Goal: Task Accomplishment & Management: Manage account settings

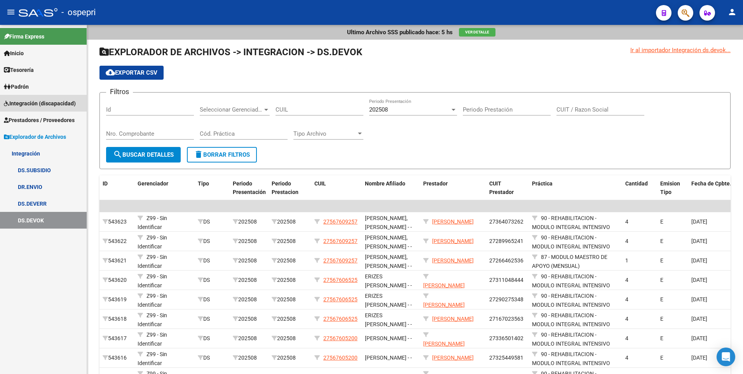
click at [50, 99] on span "Integración (discapacidad)" at bounding box center [40, 103] width 72 height 9
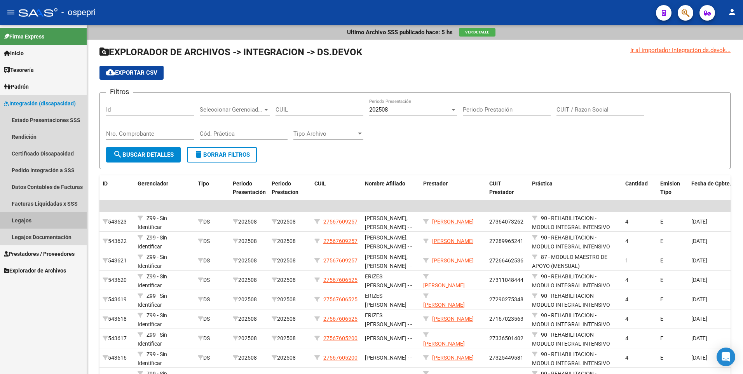
click at [25, 217] on link "Legajos" at bounding box center [43, 220] width 87 height 17
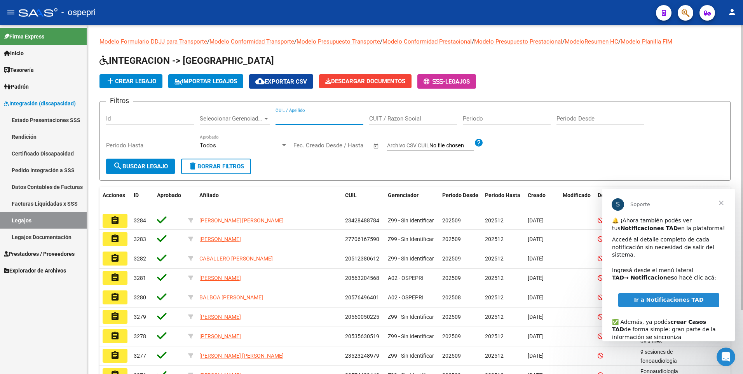
click at [293, 120] on input "CUIL / Apellido" at bounding box center [319, 118] width 88 height 7
paste input "59118069"
type input "59118069"
click at [154, 168] on span "search Buscar Legajo" at bounding box center [140, 166] width 55 height 7
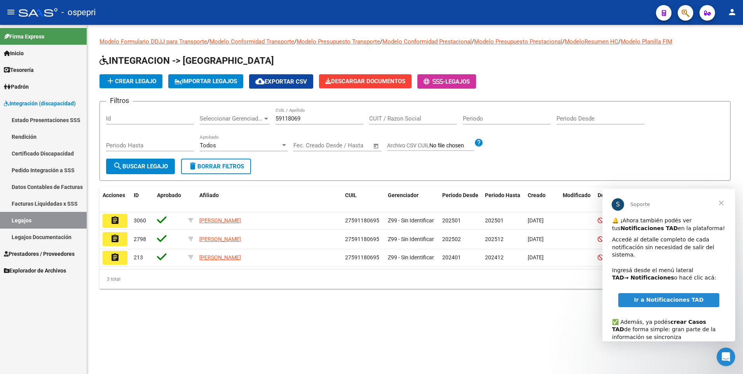
click at [722, 198] on span "Cerrar" at bounding box center [721, 203] width 28 height 28
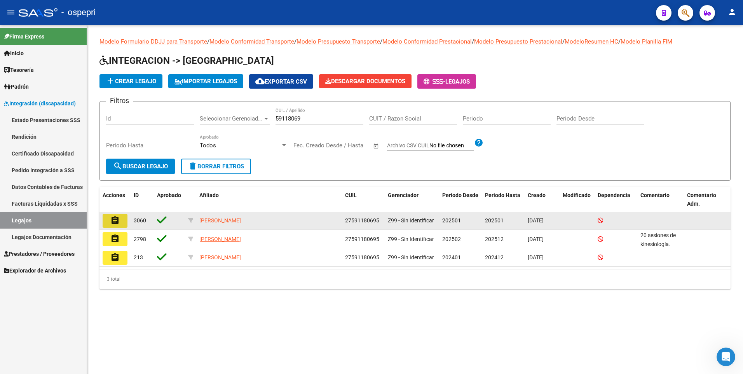
click at [114, 219] on mat-icon "assignment" at bounding box center [114, 220] width 9 height 9
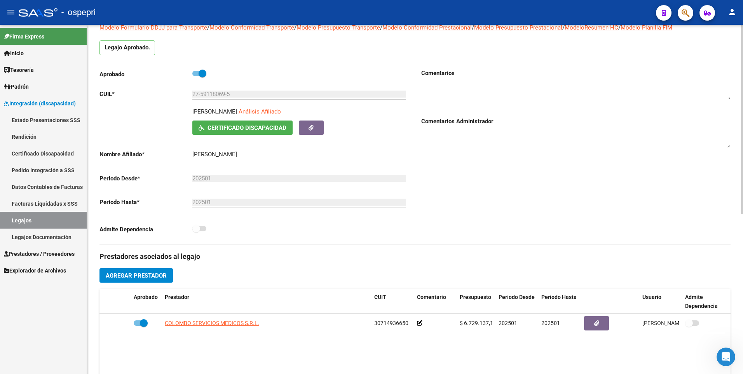
scroll to position [39, 0]
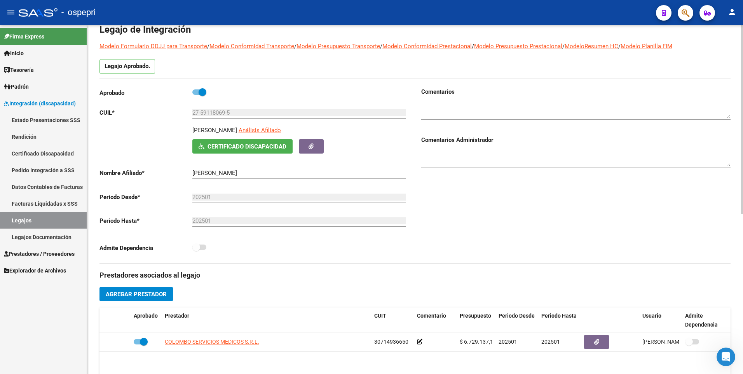
drag, startPoint x: 740, startPoint y: 60, endPoint x: 740, endPoint y: 37, distance: 23.3
click at [740, 37] on div "arrow_back Editar 3060 save Guardar cambios Legajo de Integración Modelo Formul…" at bounding box center [415, 307] width 656 height 643
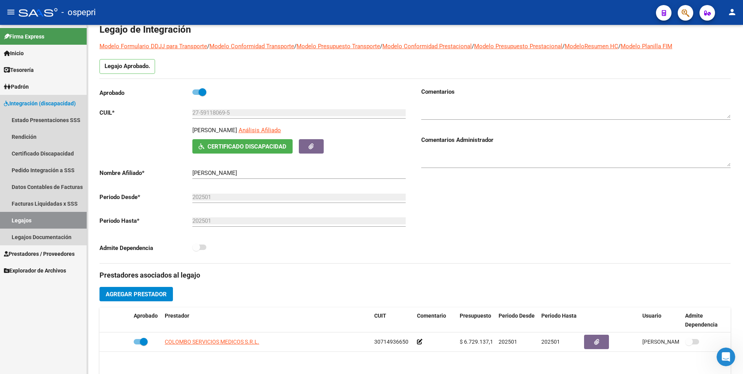
click at [43, 101] on span "Integración (discapacidad)" at bounding box center [40, 103] width 72 height 9
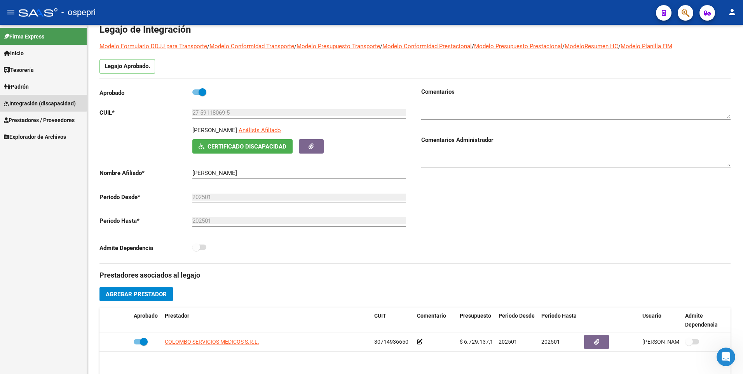
click at [43, 101] on span "Integración (discapacidad)" at bounding box center [40, 103] width 72 height 9
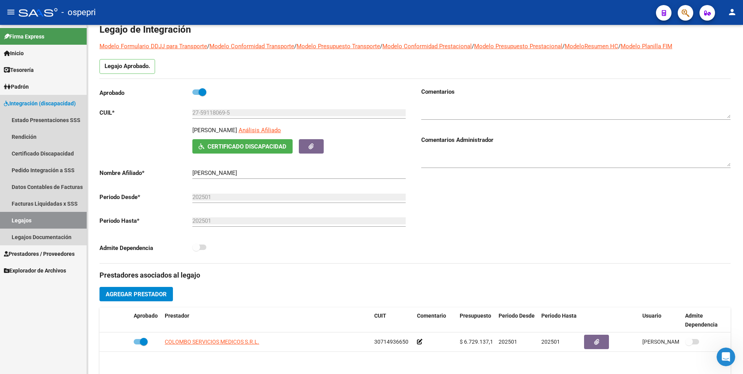
click at [33, 218] on link "Legajos" at bounding box center [43, 220] width 87 height 17
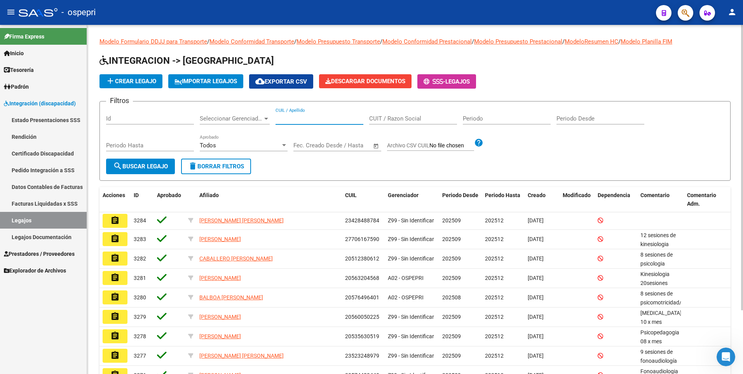
click at [296, 120] on input "CUIL / Apellido" at bounding box center [319, 118] width 88 height 7
paste input "59118069"
type input "59118069"
click at [159, 165] on span "search Buscar Legajo" at bounding box center [140, 166] width 55 height 7
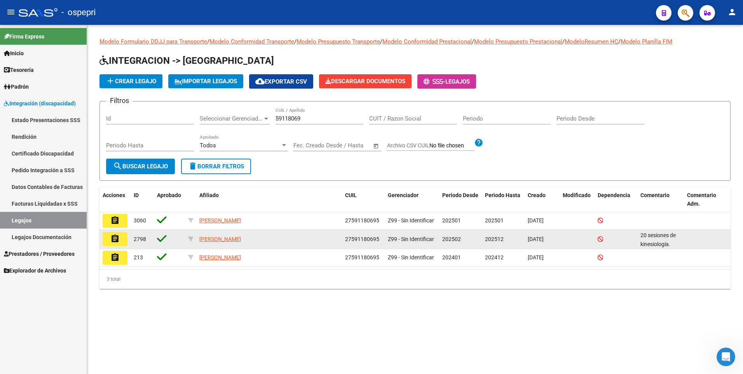
click at [108, 237] on button "assignment" at bounding box center [115, 239] width 25 height 14
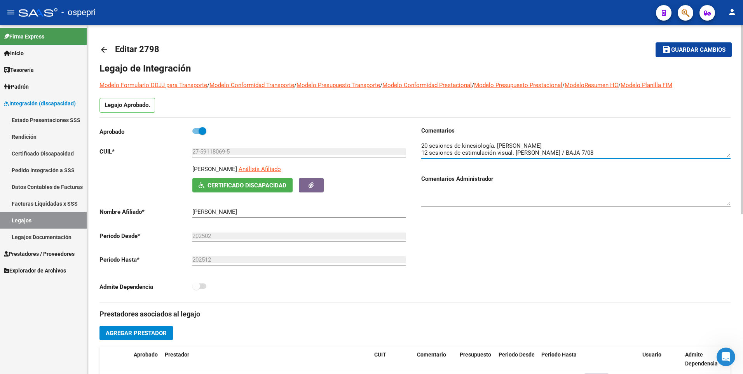
click at [103, 49] on mat-icon "arrow_back" at bounding box center [103, 49] width 9 height 9
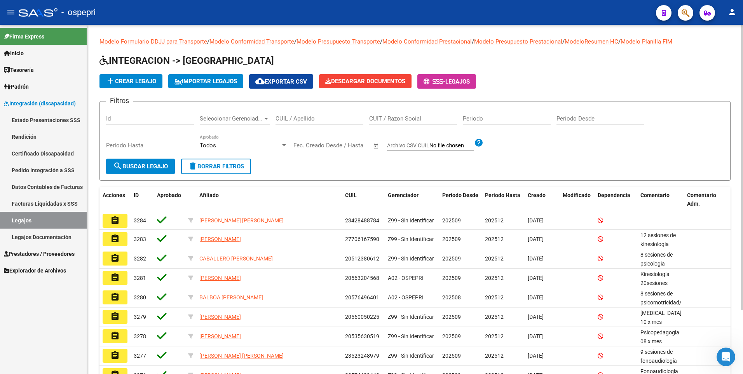
click at [301, 118] on input "CUIL / Apellido" at bounding box center [319, 118] width 88 height 7
paste input "45210207"
type input "45210207"
click at [132, 166] on span "search Buscar Legajo" at bounding box center [140, 166] width 55 height 7
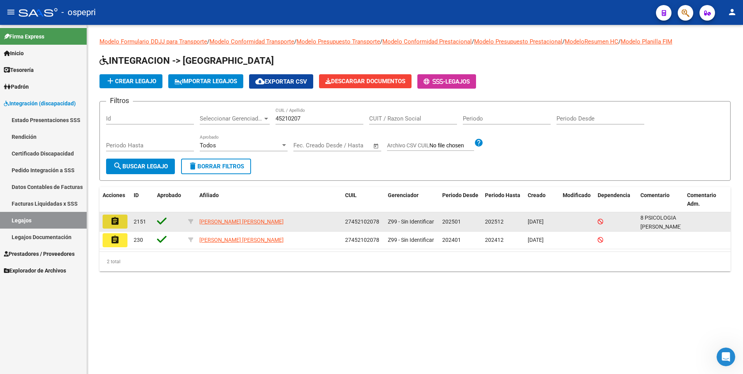
click at [111, 218] on mat-icon "assignment" at bounding box center [114, 220] width 9 height 9
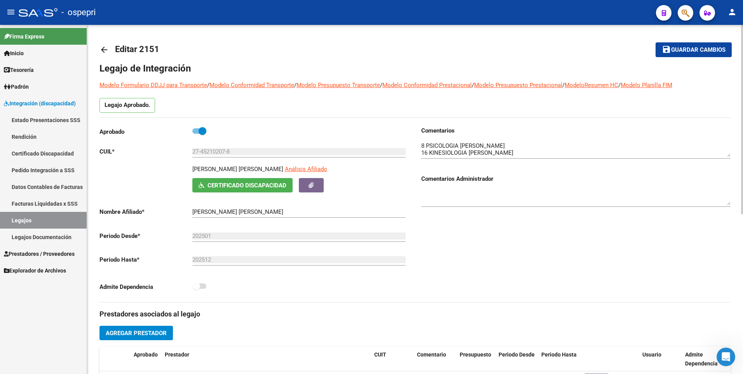
click at [105, 47] on mat-icon "arrow_back" at bounding box center [103, 49] width 9 height 9
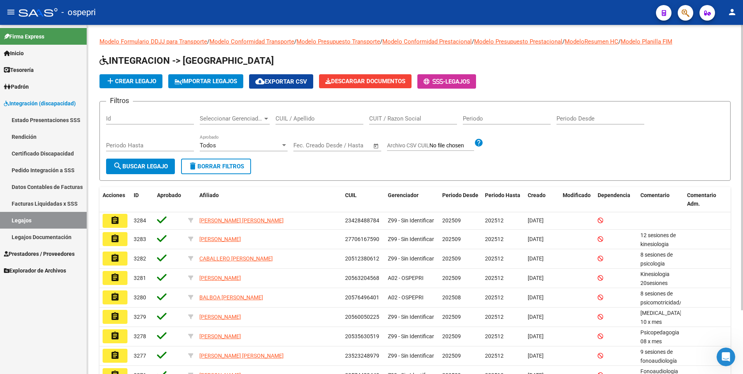
click at [301, 117] on input "CUIL / Apellido" at bounding box center [319, 118] width 88 height 7
paste input "49466347"
type input "49466347"
click at [152, 166] on span "search Buscar Legajo" at bounding box center [140, 166] width 55 height 7
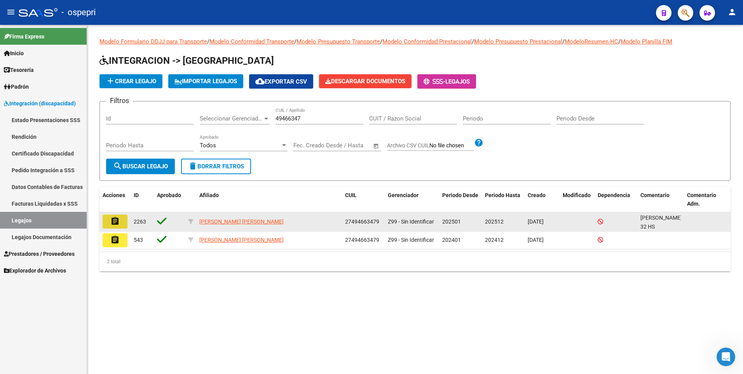
click at [114, 219] on mat-icon "assignment" at bounding box center [114, 220] width 9 height 9
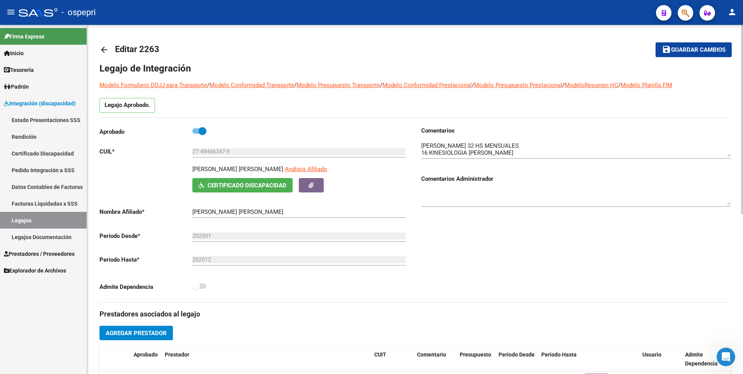
click at [742, 43] on div at bounding box center [742, 119] width 2 height 189
click at [106, 46] on mat-icon "arrow_back" at bounding box center [103, 49] width 9 height 9
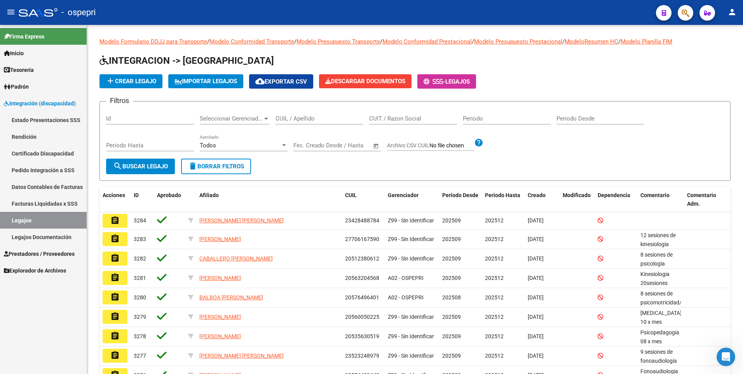
click at [284, 118] on input "CUIL / Apellido" at bounding box center [319, 118] width 88 height 7
paste input "54319771"
type input "54319771"
click at [155, 163] on span "search Buscar Legajo" at bounding box center [140, 166] width 55 height 7
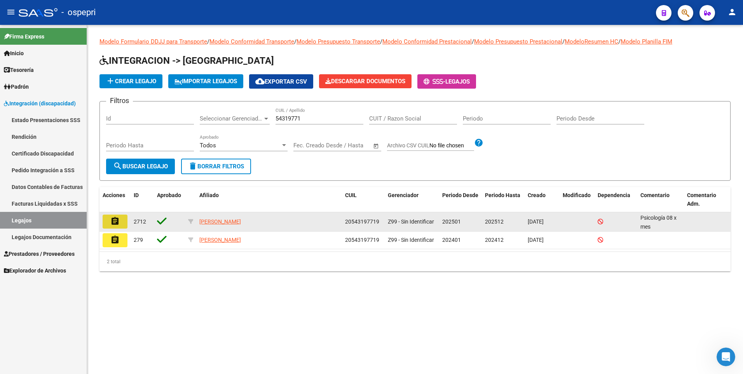
click at [118, 221] on mat-icon "assignment" at bounding box center [114, 220] width 9 height 9
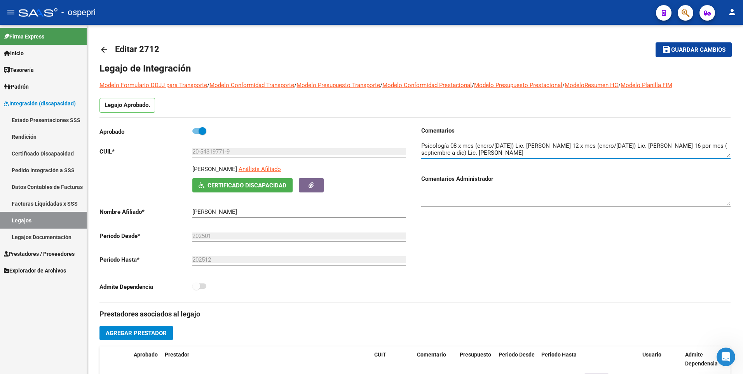
scroll to position [7, 0]
click at [106, 50] on mat-icon "arrow_back" at bounding box center [103, 49] width 9 height 9
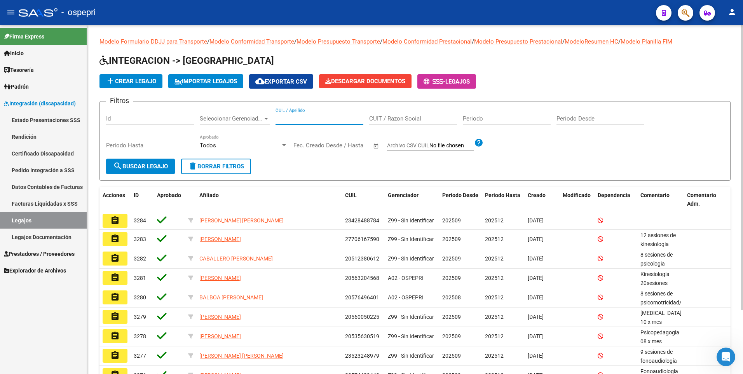
click at [289, 120] on input "CUIL / Apellido" at bounding box center [319, 118] width 88 height 7
paste input "52326240"
type input "52326240"
click at [136, 163] on span "search Buscar Legajo" at bounding box center [140, 166] width 55 height 7
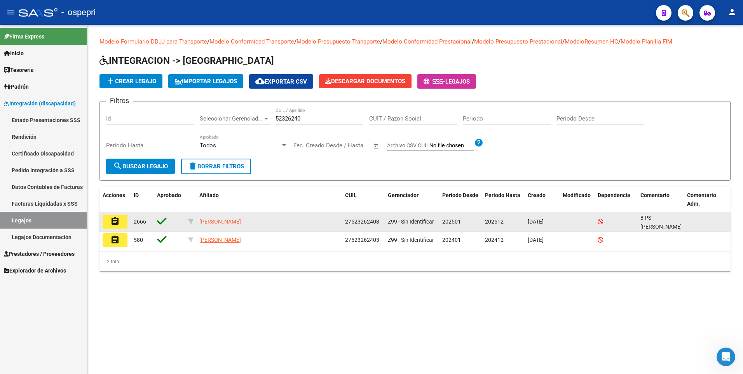
click at [114, 218] on mat-icon "assignment" at bounding box center [114, 220] width 9 height 9
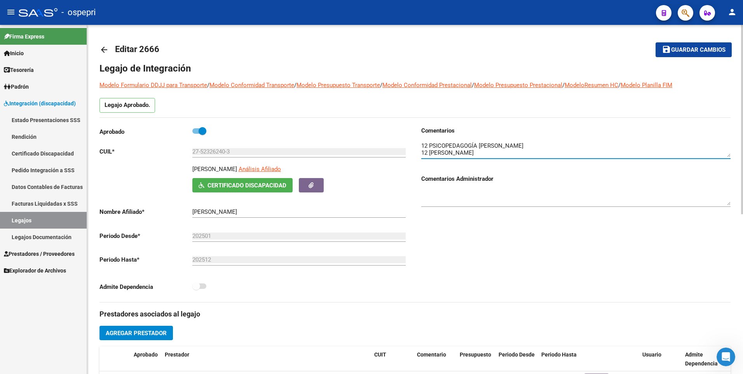
click at [742, 102] on html "menu - ospepri person Firma Express Inicio Calendario SSS Instructivos Contacto…" at bounding box center [371, 187] width 743 height 374
click at [104, 47] on mat-icon "arrow_back" at bounding box center [103, 49] width 9 height 9
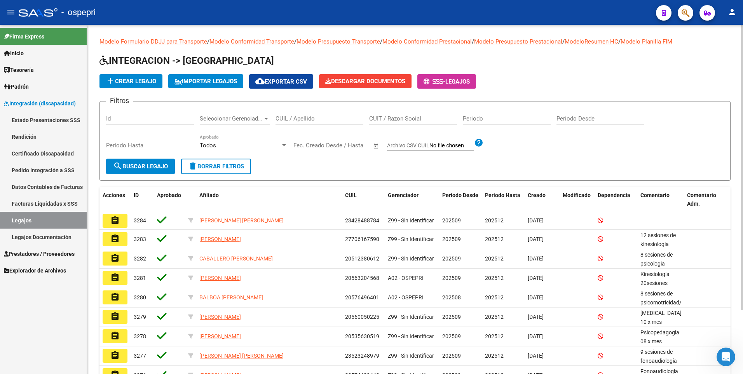
click at [297, 118] on input "CUIL / Apellido" at bounding box center [319, 118] width 88 height 7
paste input "52326240"
type input "52326240"
click at [152, 164] on span "search Buscar Legajo" at bounding box center [140, 166] width 55 height 7
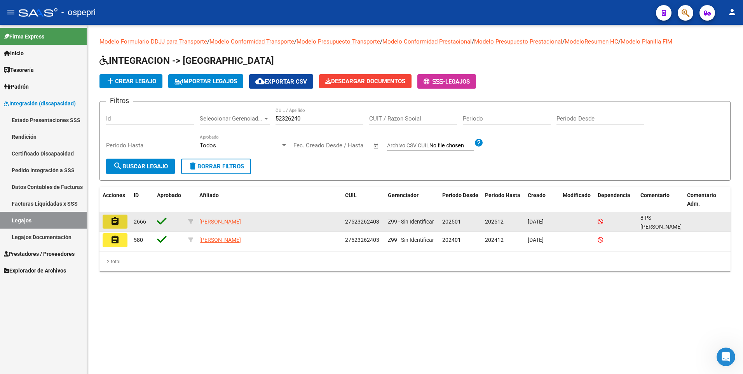
click at [120, 220] on button "assignment" at bounding box center [115, 221] width 25 height 14
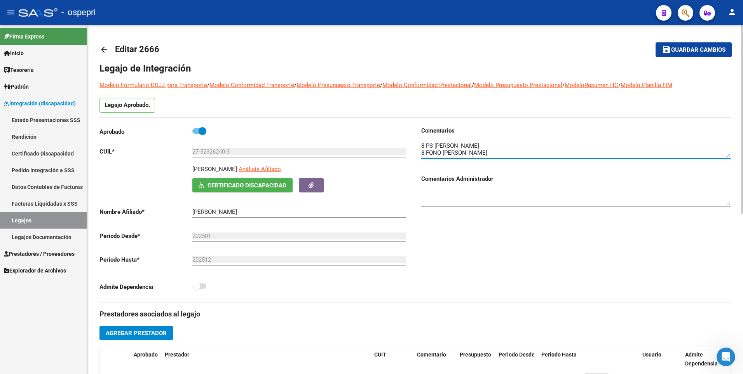
scroll to position [14, 0]
click at [103, 48] on mat-icon "arrow_back" at bounding box center [103, 49] width 9 height 9
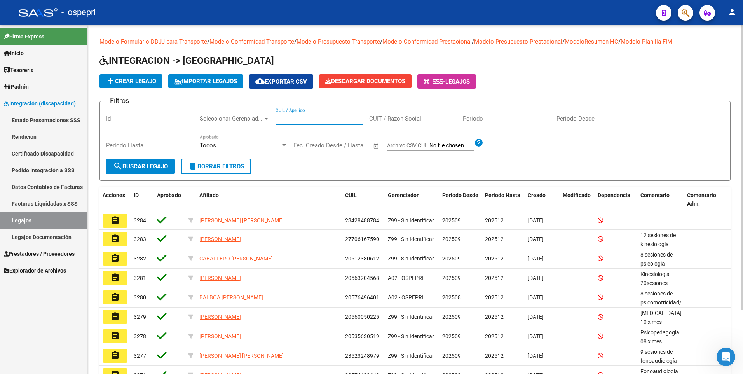
click at [287, 118] on input "CUIL / Apellido" at bounding box center [319, 118] width 88 height 7
paste input "18614683"
type input "18614683"
click at [150, 166] on span "search Buscar Legajo" at bounding box center [140, 166] width 55 height 7
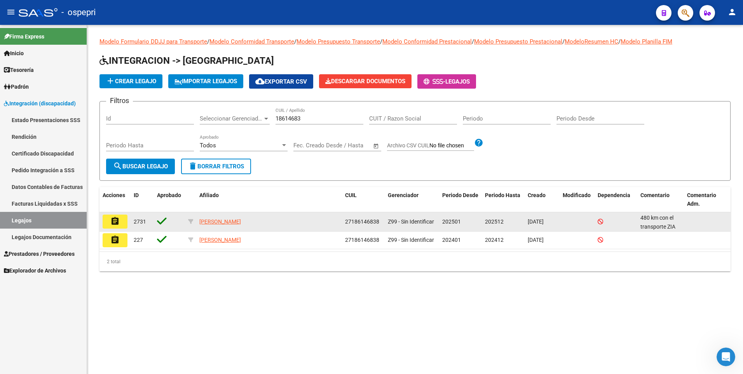
click at [113, 217] on mat-icon "assignment" at bounding box center [114, 220] width 9 height 9
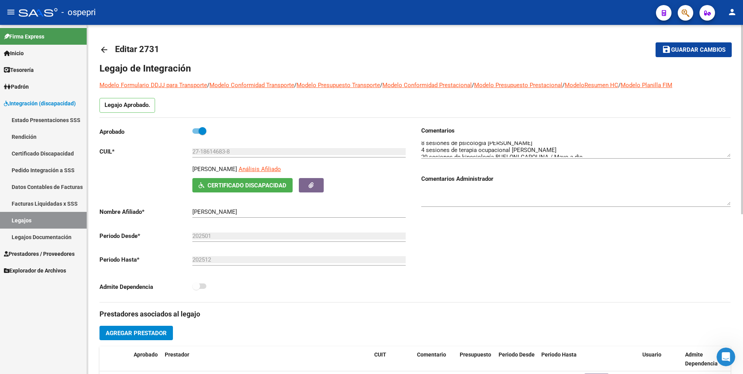
scroll to position [14, 0]
click at [105, 49] on mat-icon "arrow_back" at bounding box center [103, 49] width 9 height 9
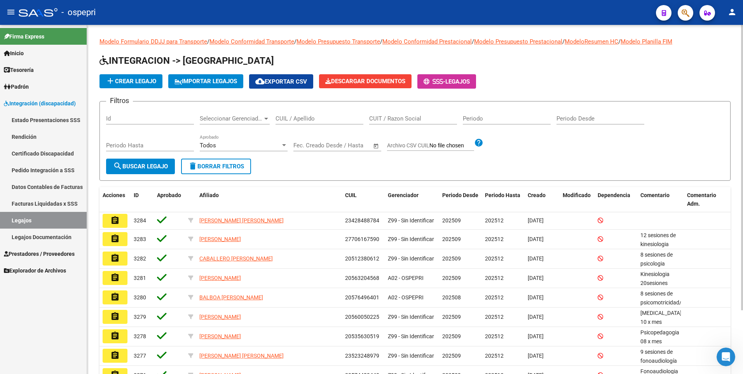
click at [303, 118] on input "CUIL / Apellido" at bounding box center [319, 118] width 88 height 7
paste input "49031298"
type input "49031298"
click at [147, 164] on span "search Buscar Legajo" at bounding box center [140, 166] width 55 height 7
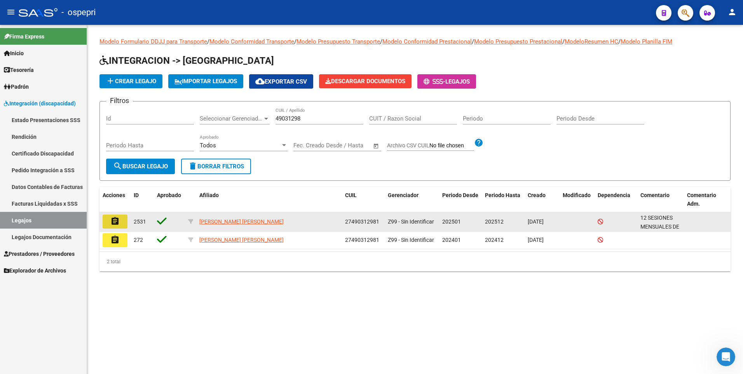
click at [115, 219] on mat-icon "assignment" at bounding box center [114, 220] width 9 height 9
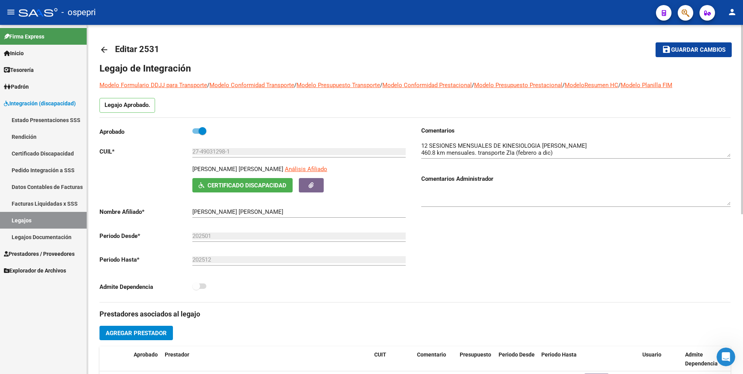
click at [104, 49] on mat-icon "arrow_back" at bounding box center [103, 49] width 9 height 9
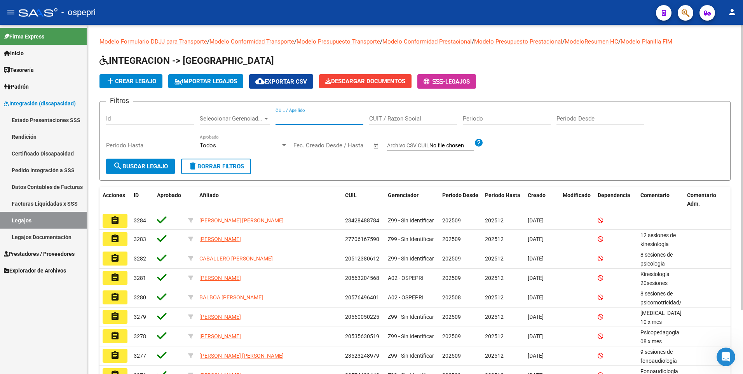
click at [296, 118] on input "CUIL / Apellido" at bounding box center [319, 118] width 88 height 7
paste input "52536506"
type input "52536506"
click at [152, 165] on span "search Buscar Legajo" at bounding box center [140, 166] width 55 height 7
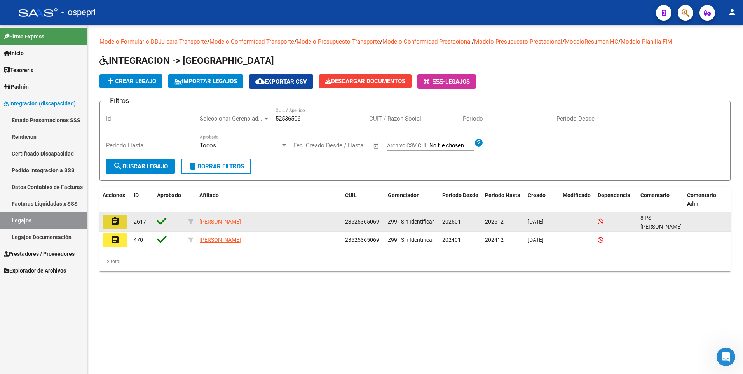
click at [110, 222] on button "assignment" at bounding box center [115, 221] width 25 height 14
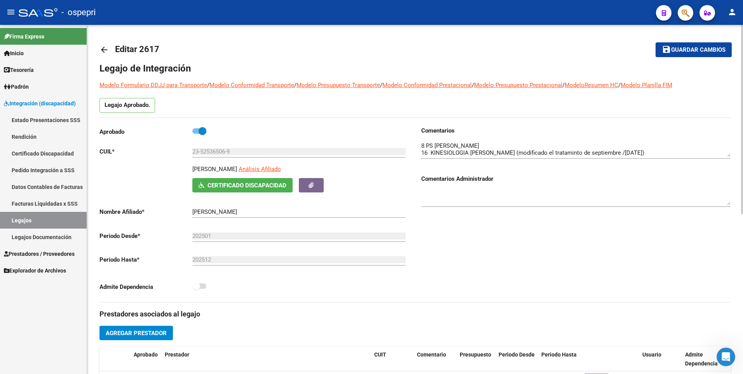
click at [102, 47] on mat-icon "arrow_back" at bounding box center [103, 49] width 9 height 9
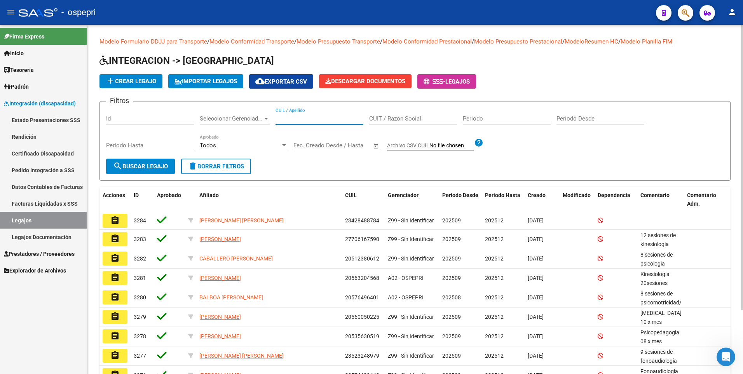
click at [295, 118] on input "CUIL / Apellido" at bounding box center [319, 118] width 88 height 7
paste input "48487662"
type input "48487662"
click at [128, 168] on span "search Buscar Legajo" at bounding box center [140, 166] width 55 height 7
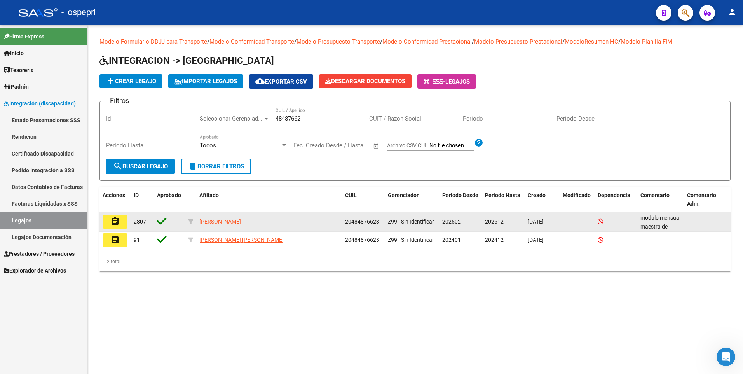
click at [117, 217] on mat-icon "assignment" at bounding box center [114, 220] width 9 height 9
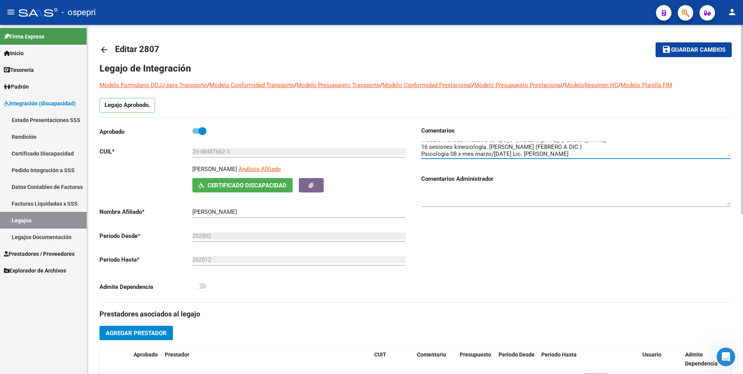
scroll to position [7, 0]
click at [105, 49] on mat-icon "arrow_back" at bounding box center [103, 49] width 9 height 9
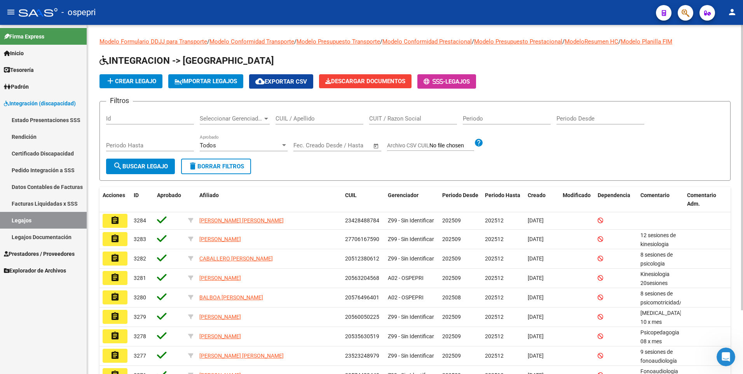
click at [287, 115] on div "CUIL / Apellido" at bounding box center [319, 116] width 88 height 17
paste input "26218414"
type input "26218414"
click at [150, 163] on span "search Buscar Legajo" at bounding box center [140, 166] width 55 height 7
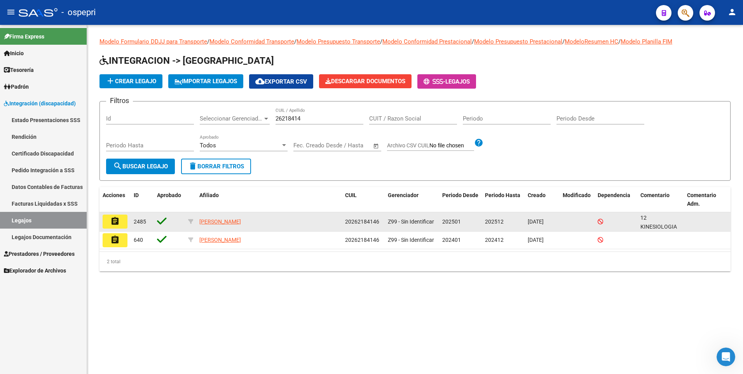
click at [115, 220] on mat-icon "assignment" at bounding box center [114, 220] width 9 height 9
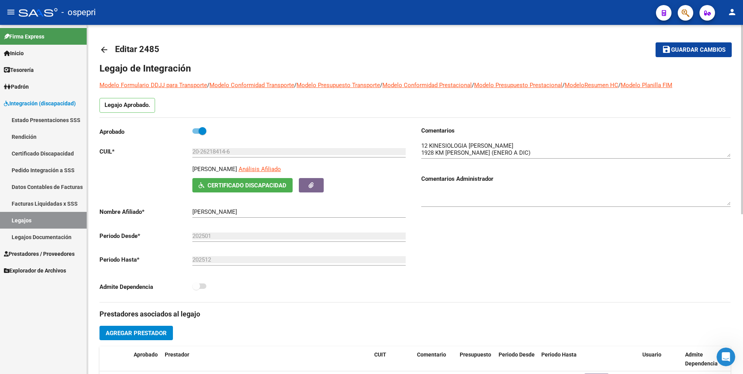
click at [105, 48] on mat-icon "arrow_back" at bounding box center [103, 49] width 9 height 9
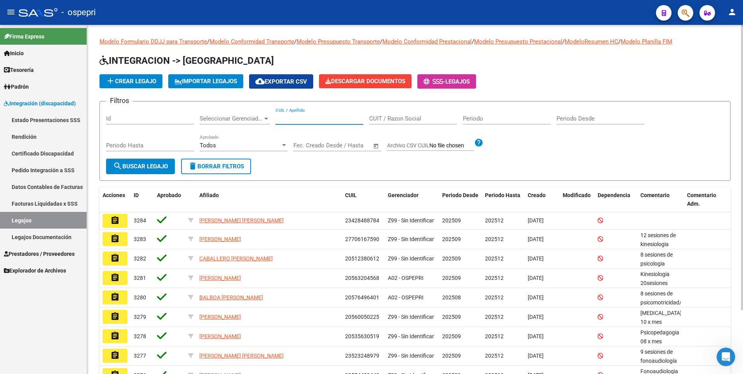
click at [305, 117] on input "CUIL / Apellido" at bounding box center [319, 118] width 88 height 7
paste input "44481590"
type input "44481590"
click at [161, 163] on span "search Buscar Legajo" at bounding box center [140, 166] width 55 height 7
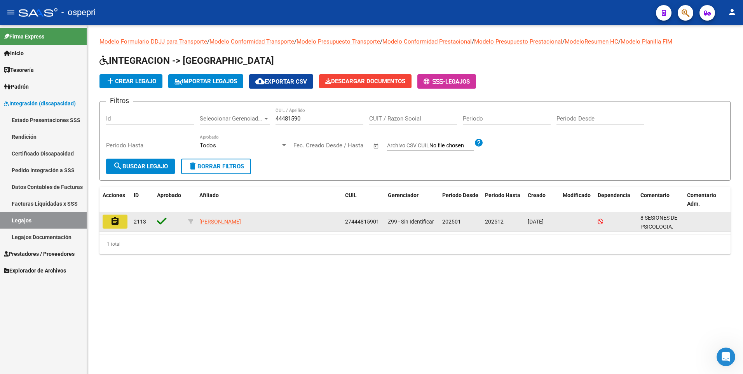
click at [113, 219] on mat-icon "assignment" at bounding box center [114, 220] width 9 height 9
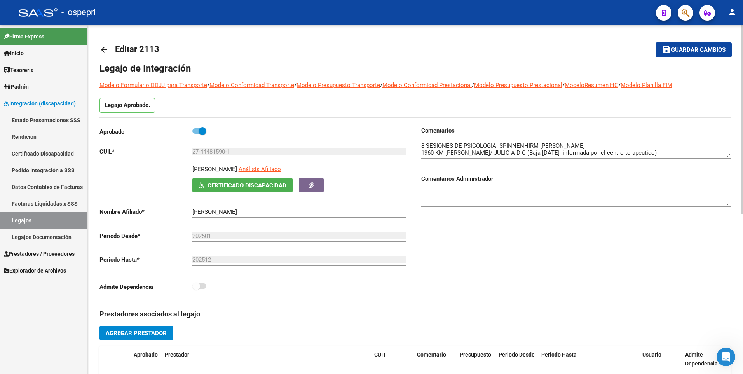
click at [103, 50] on mat-icon "arrow_back" at bounding box center [103, 49] width 9 height 9
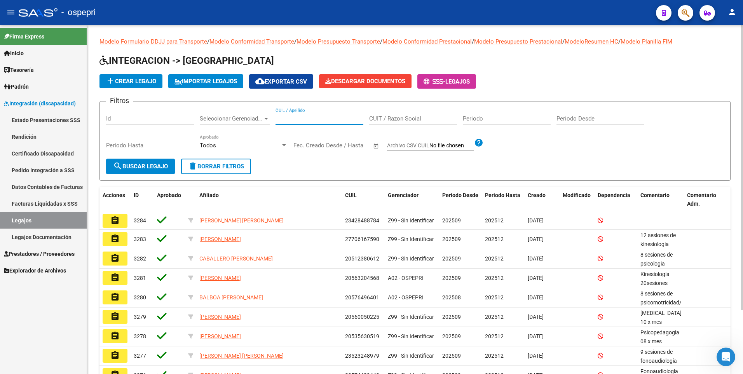
click at [293, 118] on input "CUIL / Apellido" at bounding box center [319, 118] width 88 height 7
paste input "27894523"
type input "27894523"
click at [145, 165] on span "search Buscar Legajo" at bounding box center [140, 166] width 55 height 7
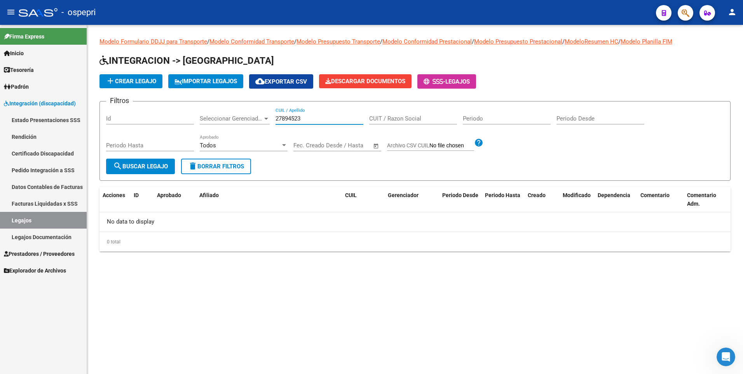
drag, startPoint x: 302, startPoint y: 118, endPoint x: 267, endPoint y: 117, distance: 35.4
click at [262, 120] on div "Filtros Id Seleccionar Gerenciador Seleccionar Gerenciador 27894523 CUIL / Apel…" at bounding box center [415, 133] width 618 height 51
paste input "27894523"
click at [147, 163] on span "search Buscar Legajo" at bounding box center [140, 166] width 55 height 7
drag, startPoint x: 302, startPoint y: 117, endPoint x: 273, endPoint y: 117, distance: 29.1
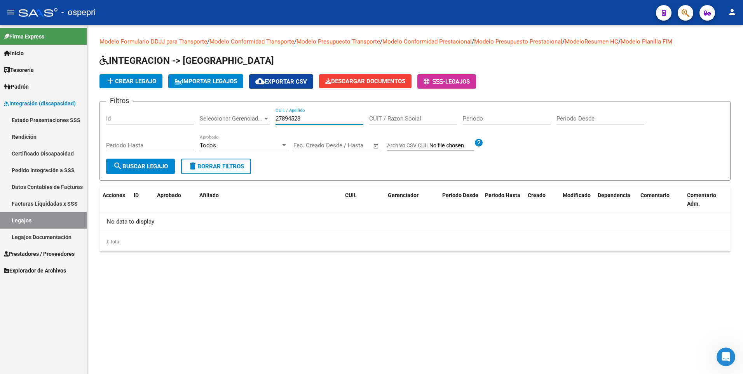
click at [273, 117] on div "Filtros Id Seleccionar Gerenciador Seleccionar Gerenciador 27894523 CUIL / Apel…" at bounding box center [415, 133] width 618 height 51
paste input "41420570"
type input "41420570"
click at [127, 165] on span "search Buscar Legajo" at bounding box center [140, 166] width 55 height 7
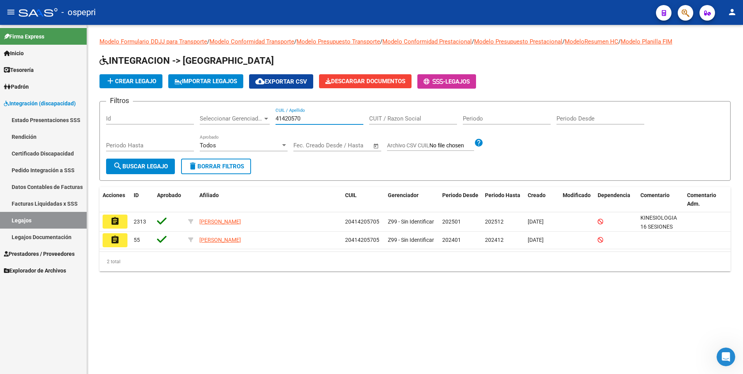
drag, startPoint x: 275, startPoint y: 117, endPoint x: 335, endPoint y: 121, distance: 59.6
click at [335, 121] on input "41420570" at bounding box center [319, 118] width 88 height 7
click at [143, 163] on span "search Buscar Legajo" at bounding box center [140, 166] width 55 height 7
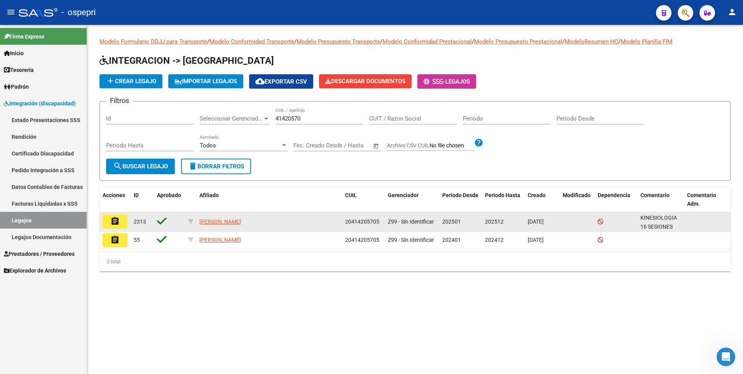
click at [114, 220] on mat-icon "assignment" at bounding box center [114, 220] width 9 height 9
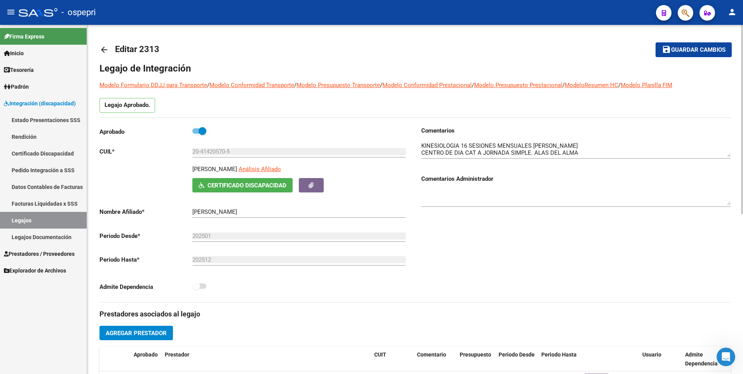
click at [106, 50] on mat-icon "arrow_back" at bounding box center [103, 49] width 9 height 9
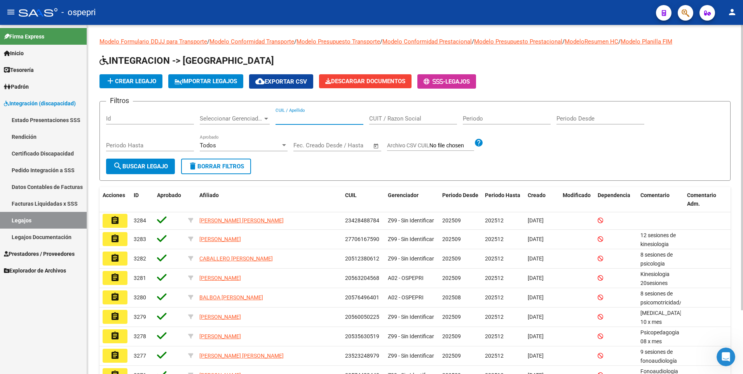
click at [304, 117] on input "CUIL / Apellido" at bounding box center [319, 118] width 88 height 7
paste input "51002985"
type input "51002985"
click at [164, 165] on span "search Buscar Legajo" at bounding box center [140, 166] width 55 height 7
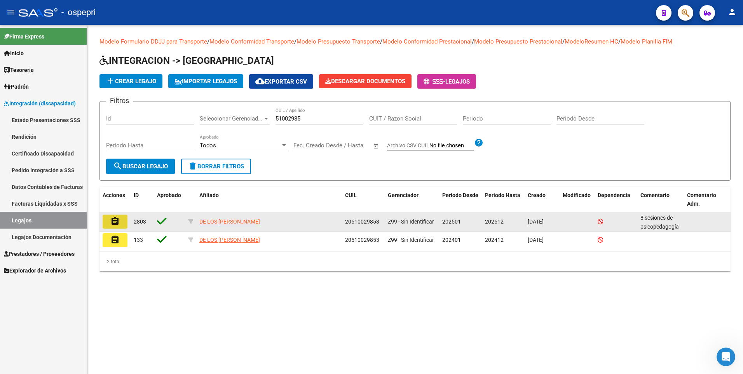
click at [117, 221] on mat-icon "assignment" at bounding box center [114, 220] width 9 height 9
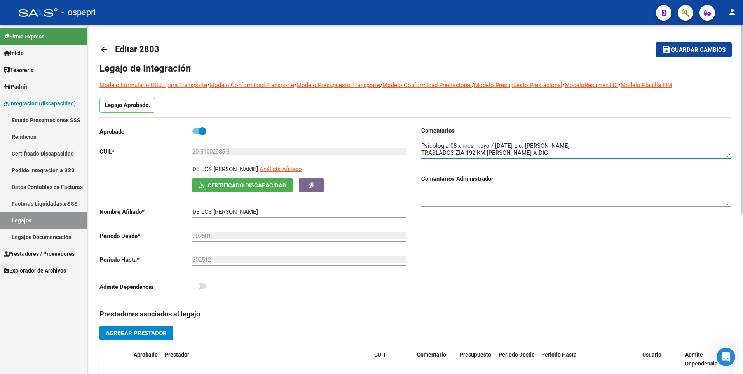
click at [737, 76] on div "arrow_back Editar 2803 save Guardar cambios Legajo de Integración Modelo Formul…" at bounding box center [416, 346] width 658 height 643
click at [106, 49] on mat-icon "arrow_back" at bounding box center [103, 49] width 9 height 9
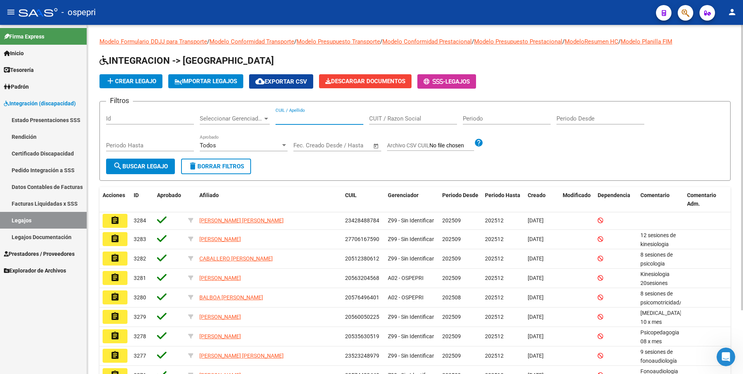
click at [315, 117] on input "CUIL / Apellido" at bounding box center [319, 118] width 88 height 7
paste input "39585731"
type input "39585731"
click at [140, 163] on span "search Buscar Legajo" at bounding box center [140, 166] width 55 height 7
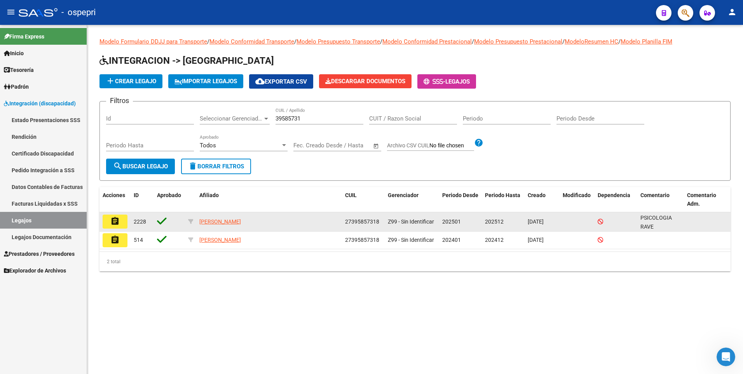
click at [118, 219] on mat-icon "assignment" at bounding box center [114, 220] width 9 height 9
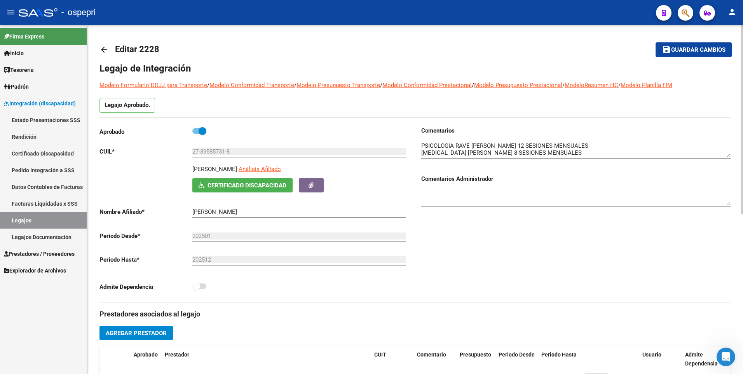
click at [100, 48] on mat-icon "arrow_back" at bounding box center [103, 49] width 9 height 9
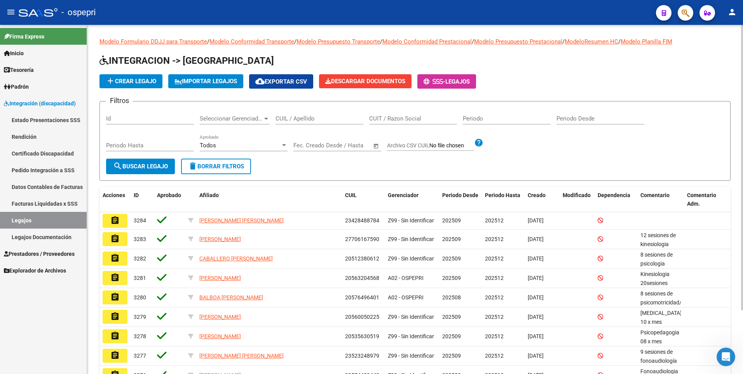
click at [287, 115] on div "CUIL / Apellido" at bounding box center [319, 116] width 88 height 17
paste input "58646445"
type input "58646445"
click at [154, 165] on span "search Buscar Legajo" at bounding box center [140, 166] width 55 height 7
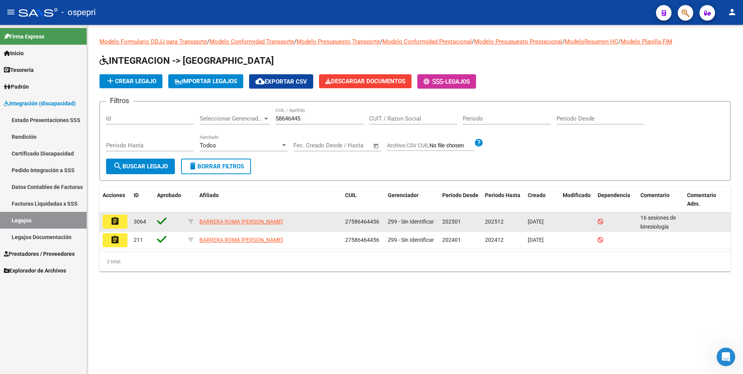
click at [113, 220] on mat-icon "assignment" at bounding box center [114, 220] width 9 height 9
